Goal: Entertainment & Leisure: Consume media (video, audio)

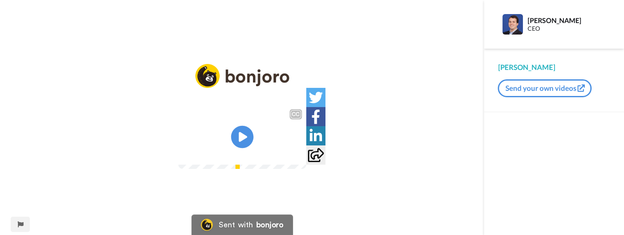
click at [244, 141] on icon at bounding box center [242, 137] width 23 height 23
drag, startPoint x: 381, startPoint y: 194, endPoint x: 363, endPoint y: 202, distance: 19.7
click at [306, 169] on div "e ele gera 223 agendamentos aí filtra aí passa 173 aí a grupo chega 119 0:36 / …" at bounding box center [242, 147] width 128 height 43
click at [306, 169] on video at bounding box center [242, 137] width 128 height 64
click at [306, 147] on div "e ele gera 223 agendamentos aí filtra aí passa 173 aí a grupo chega 119" at bounding box center [242, 136] width 128 height 20
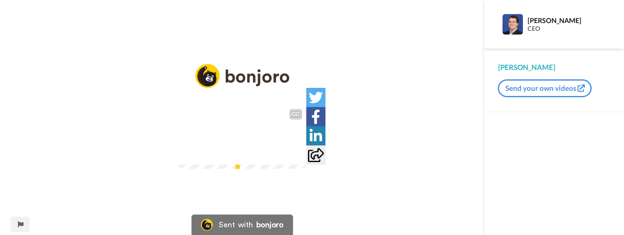
click at [306, 147] on div "e ele gera 223 agendamentos aí filtra aí passa 173 aí a grupo chega 119" at bounding box center [242, 136] width 128 height 20
click at [299, 157] on img at bounding box center [294, 152] width 9 height 9
click at [246, 137] on icon "Play/Pause" at bounding box center [242, 137] width 23 height 41
drag, startPoint x: 378, startPoint y: 203, endPoint x: 378, endPoint y: 231, distance: 28.2
click at [299, 157] on img at bounding box center [294, 152] width 9 height 9
